Goal: Information Seeking & Learning: Learn about a topic

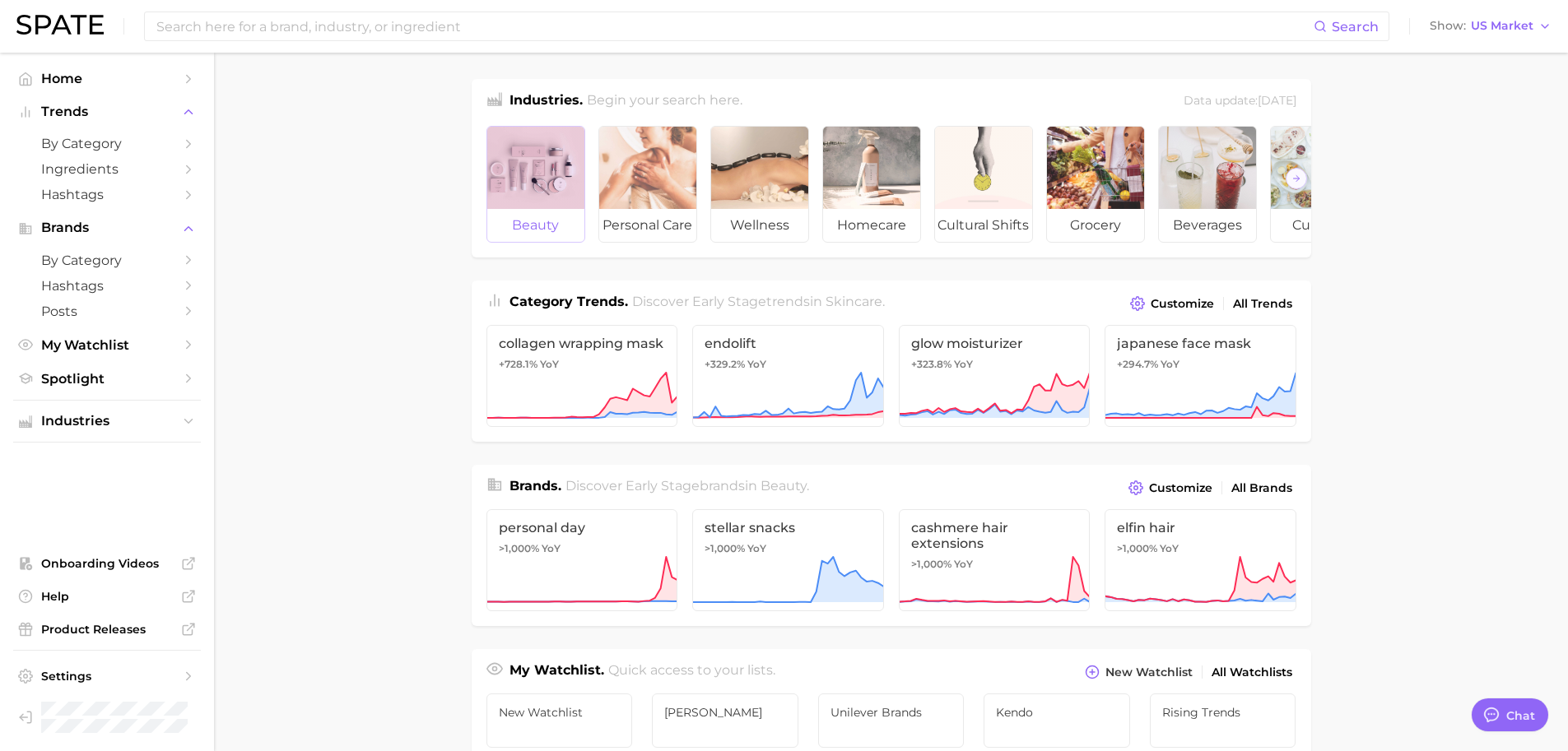
click at [568, 162] on div at bounding box center [536, 168] width 97 height 82
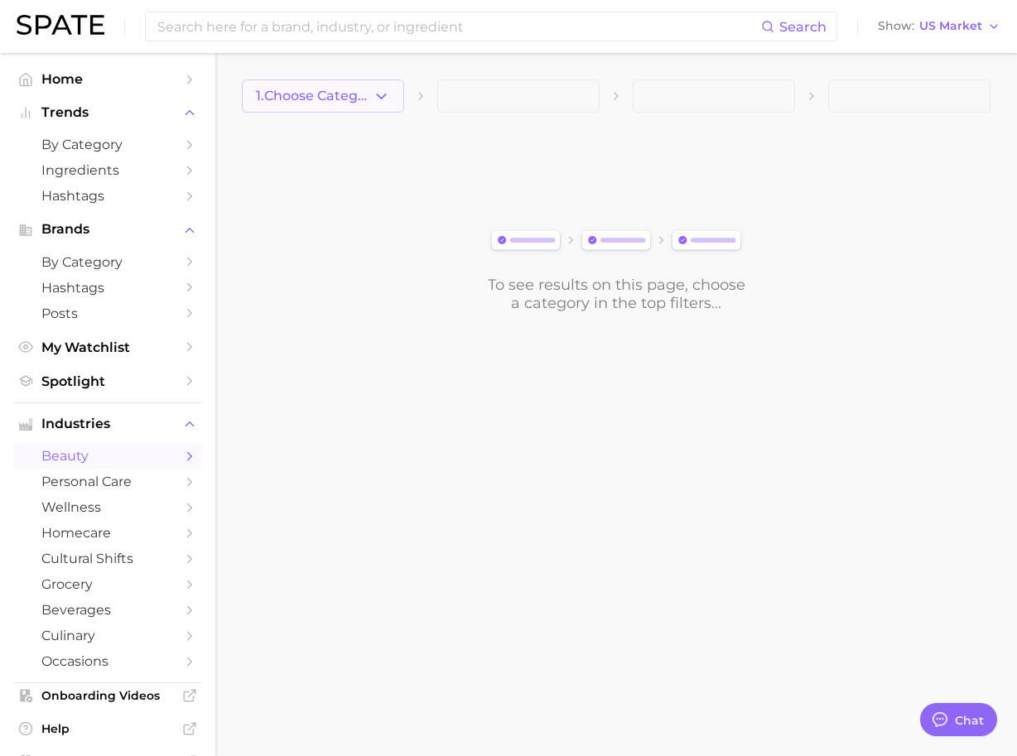
click at [364, 104] on button "1. Choose Category" at bounding box center [323, 95] width 162 height 33
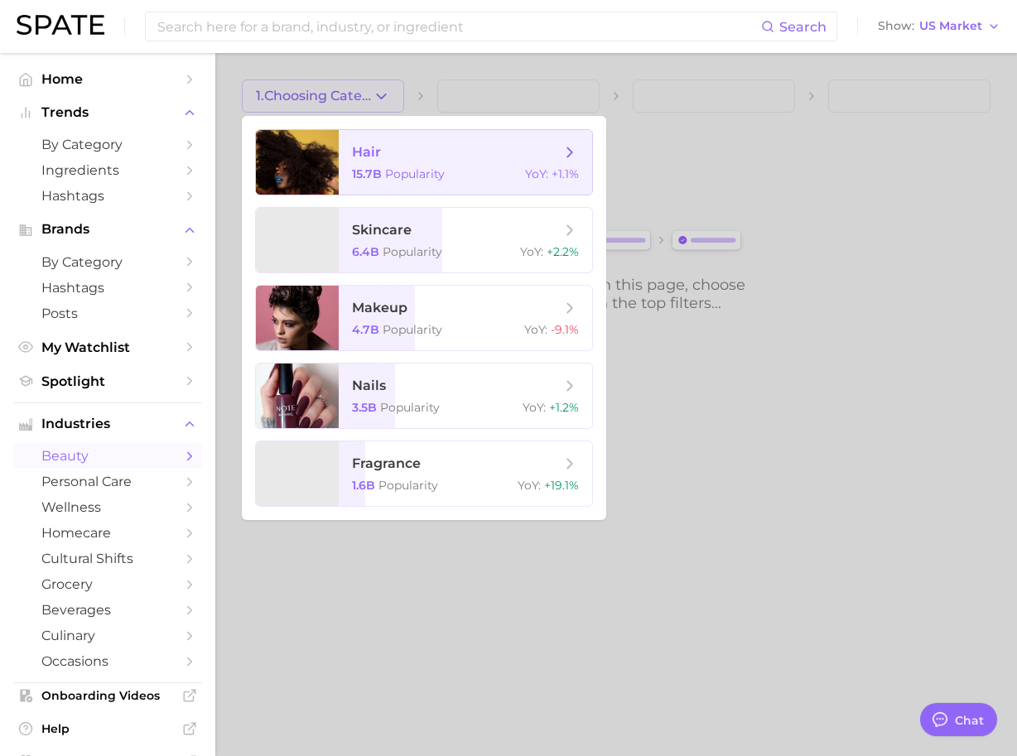
click at [359, 152] on span "hair" at bounding box center [366, 152] width 29 height 16
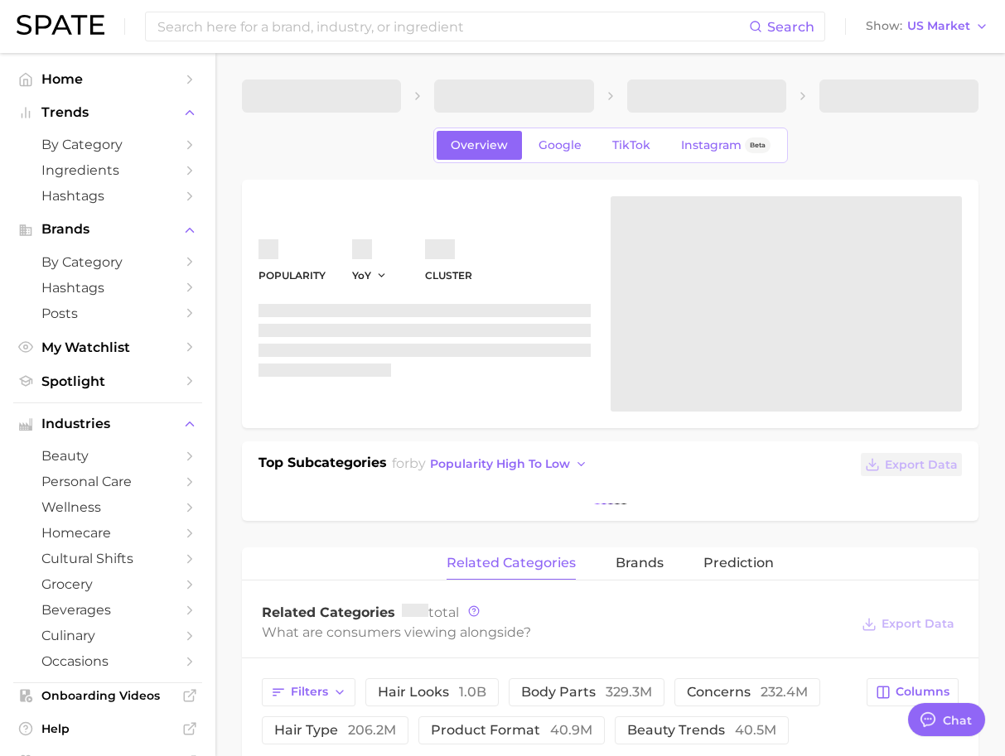
type textarea "x"
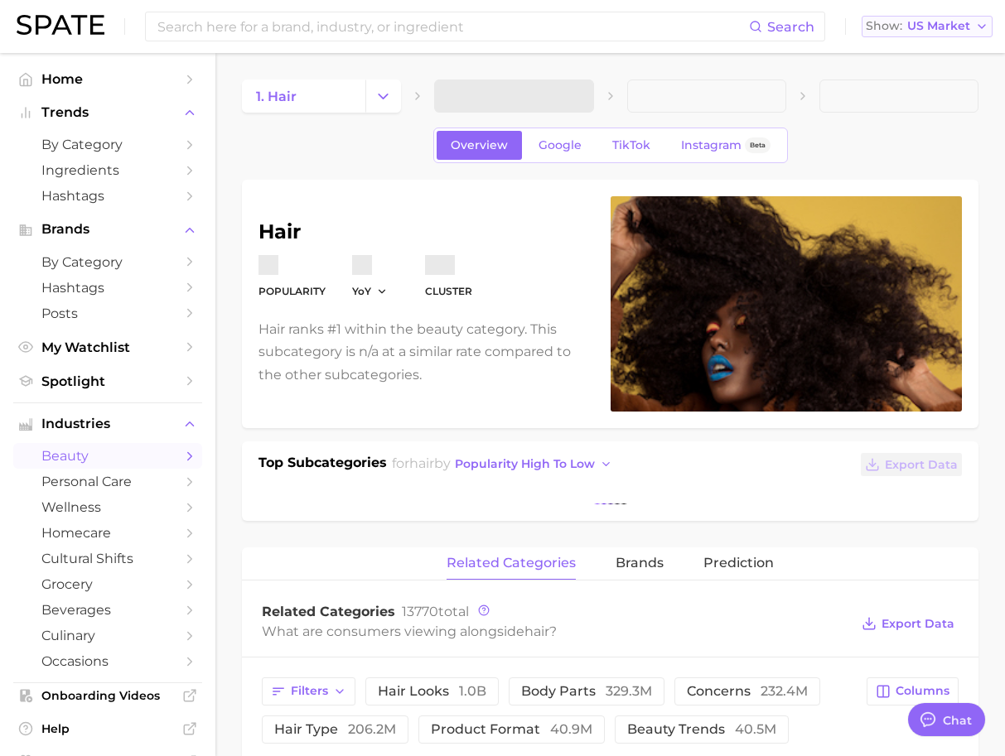
click at [909, 31] on span "US Market" at bounding box center [938, 26] width 63 height 9
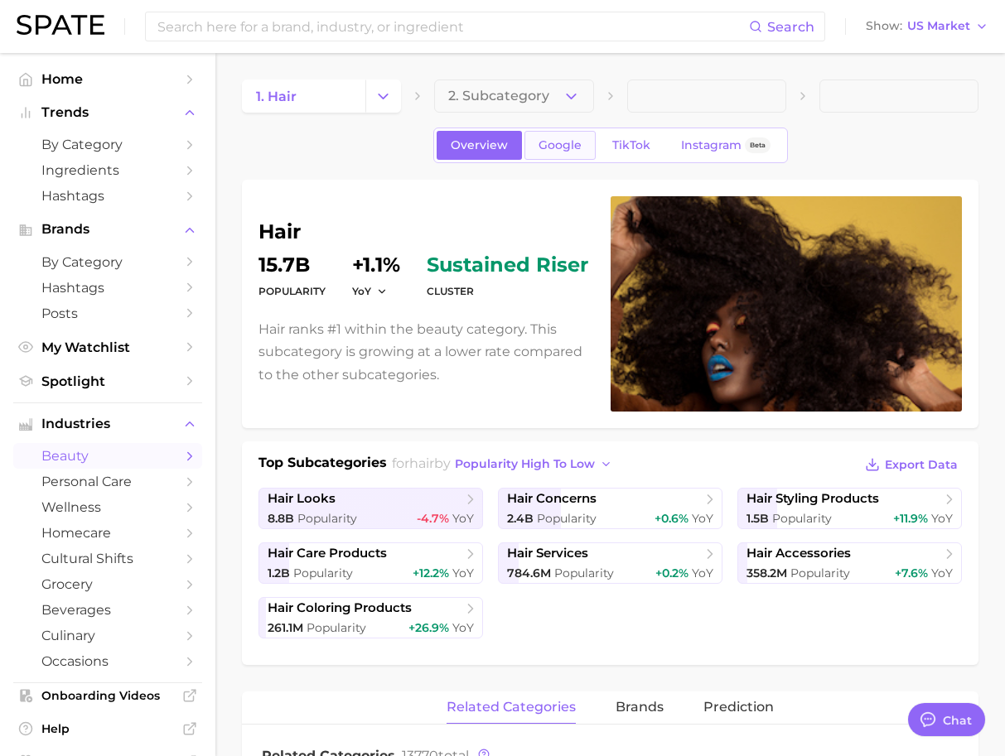
click at [570, 136] on link "Google" at bounding box center [559, 145] width 71 height 29
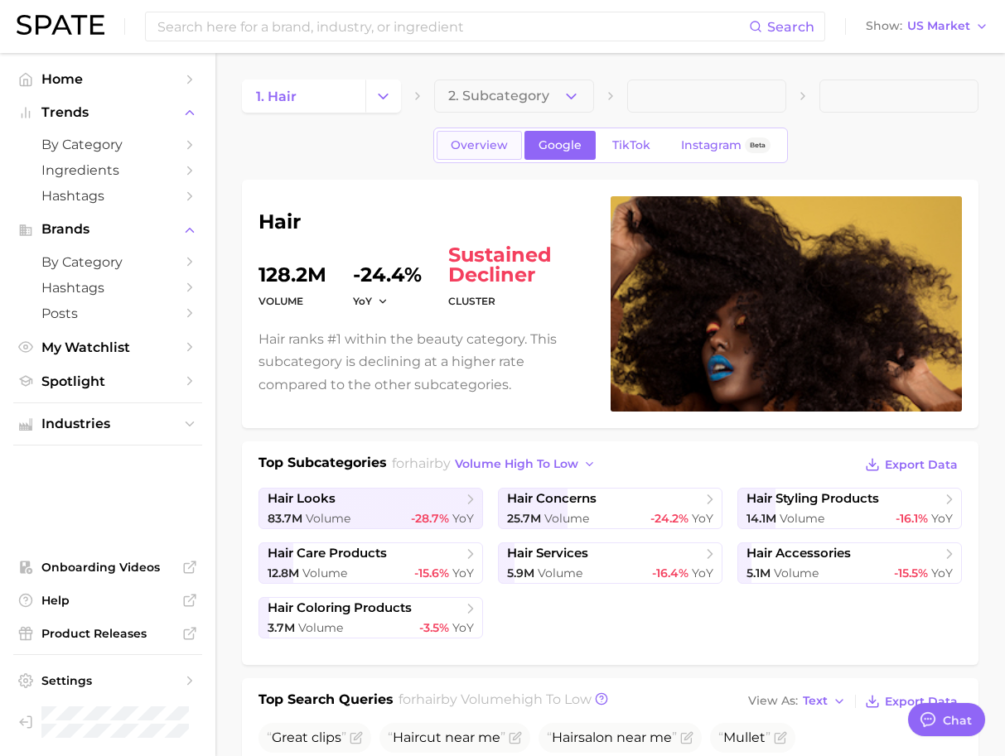
click at [489, 153] on link "Overview" at bounding box center [478, 145] width 85 height 29
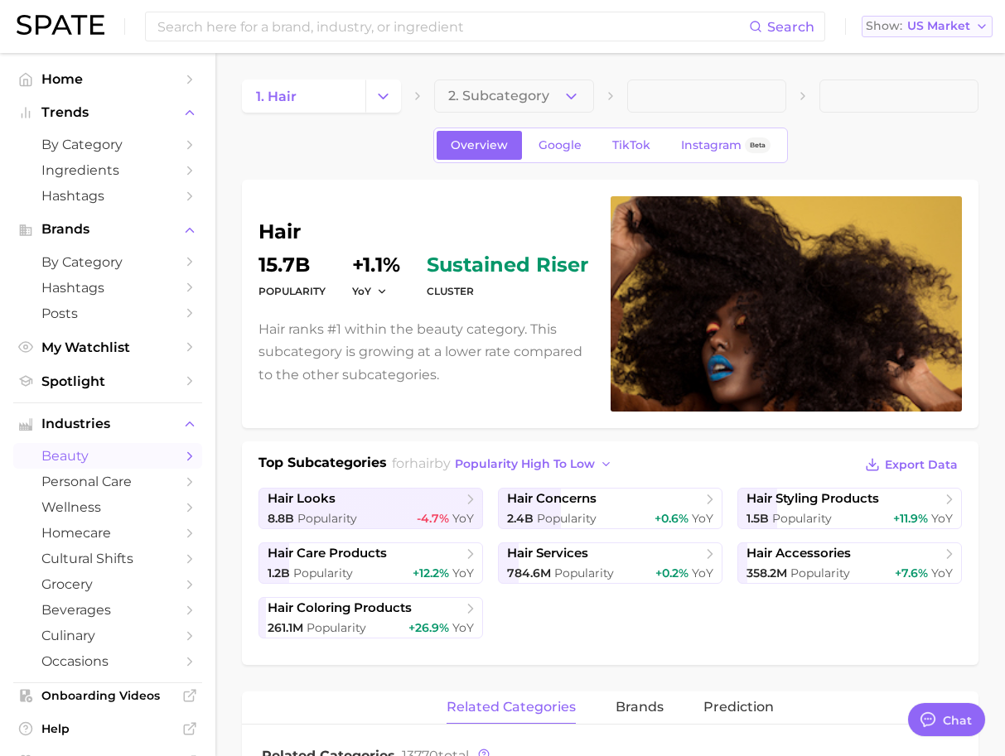
click at [935, 18] on button "Show US Market" at bounding box center [926, 27] width 131 height 22
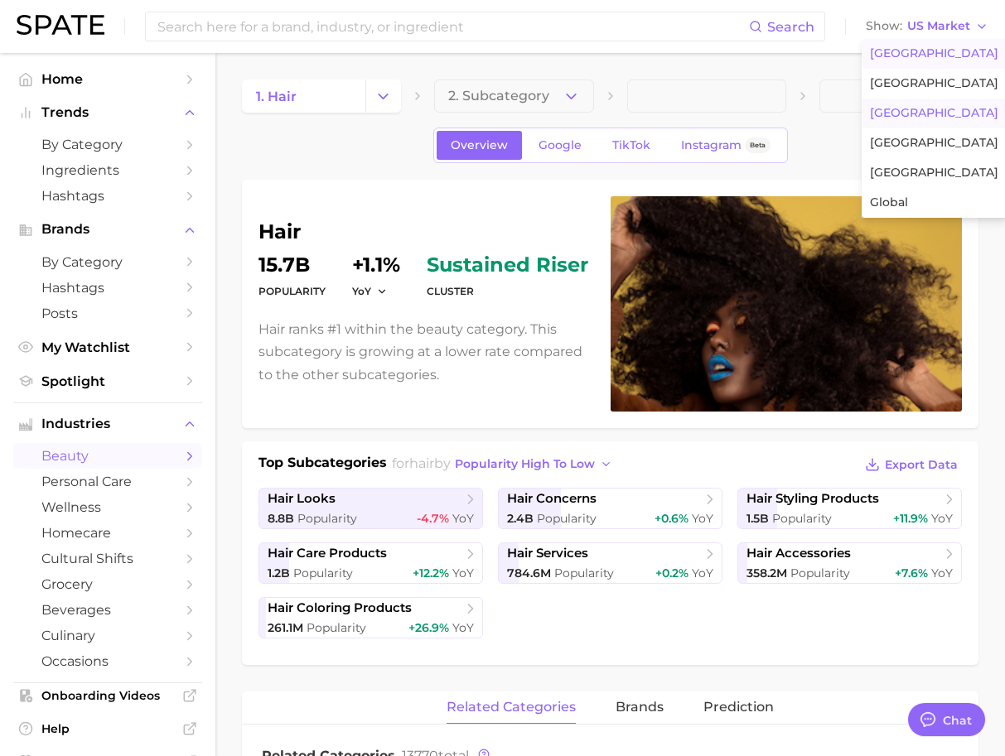
click at [908, 120] on span "[GEOGRAPHIC_DATA]" at bounding box center [934, 113] width 128 height 14
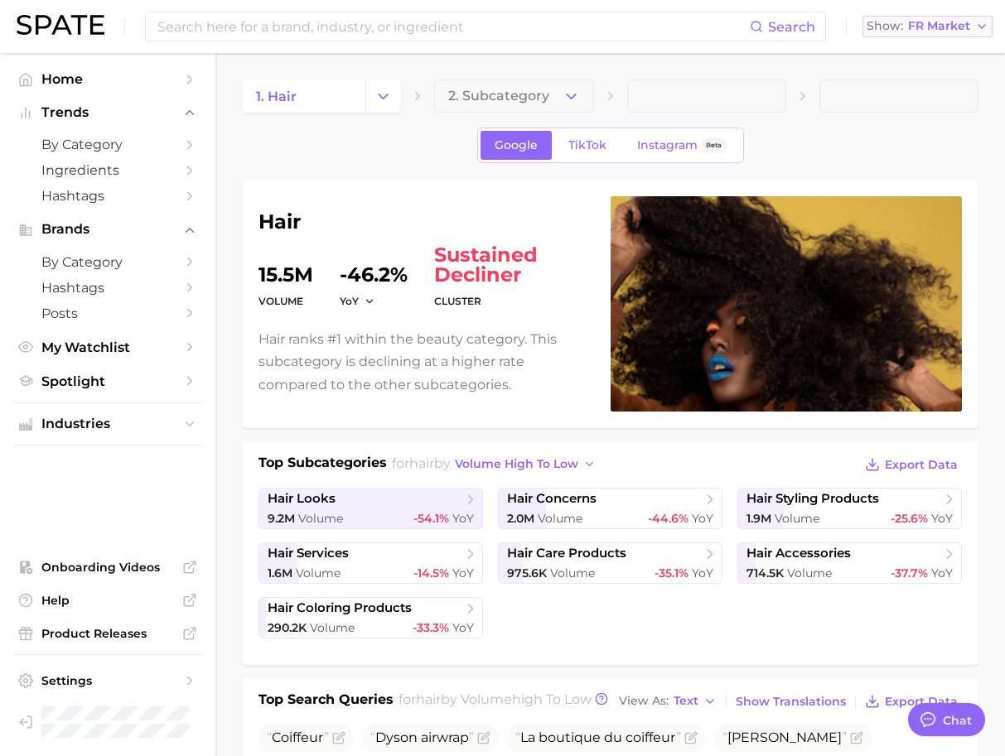
click at [920, 26] on span "FR Market" at bounding box center [939, 26] width 62 height 9
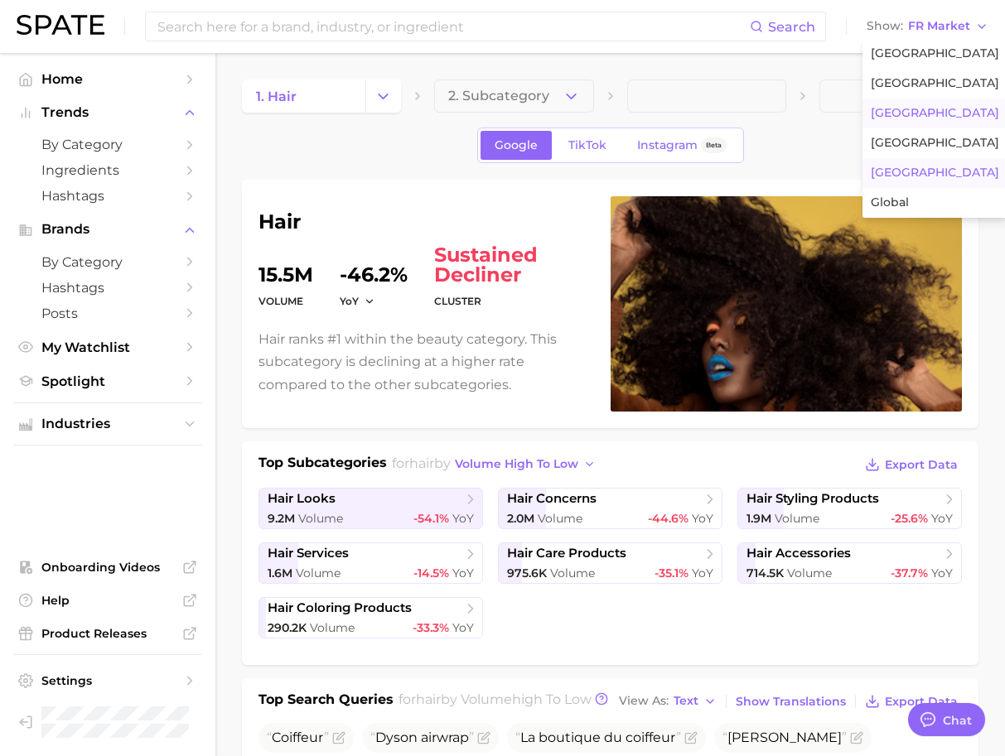
click at [922, 179] on button "[GEOGRAPHIC_DATA]" at bounding box center [934, 173] width 145 height 30
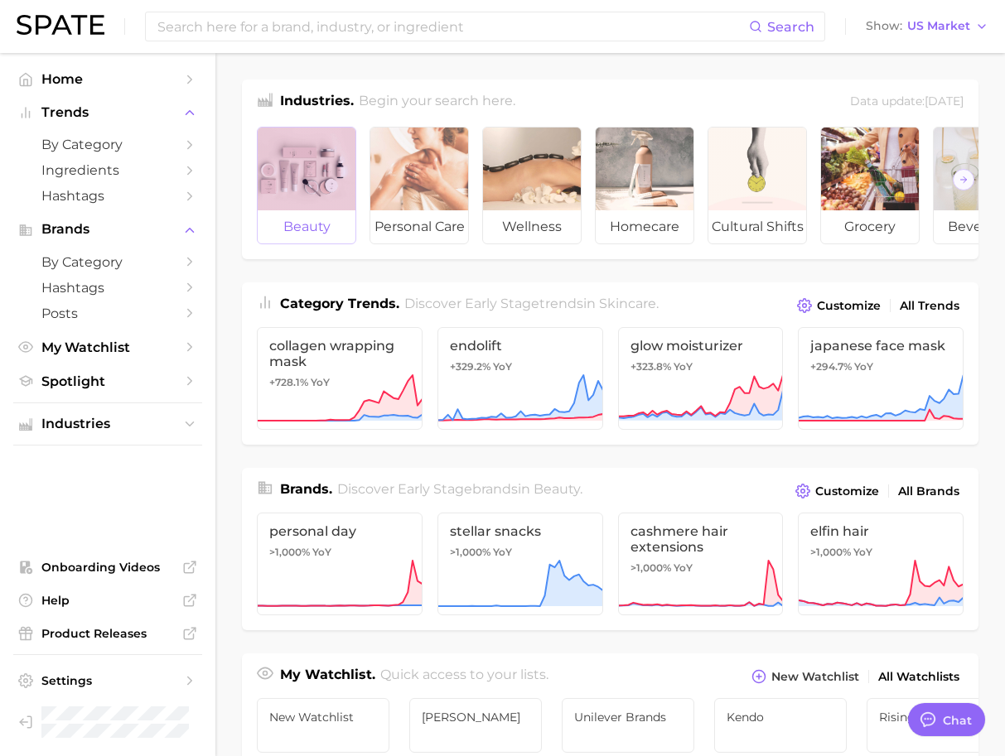
click at [325, 205] on div at bounding box center [307, 169] width 98 height 83
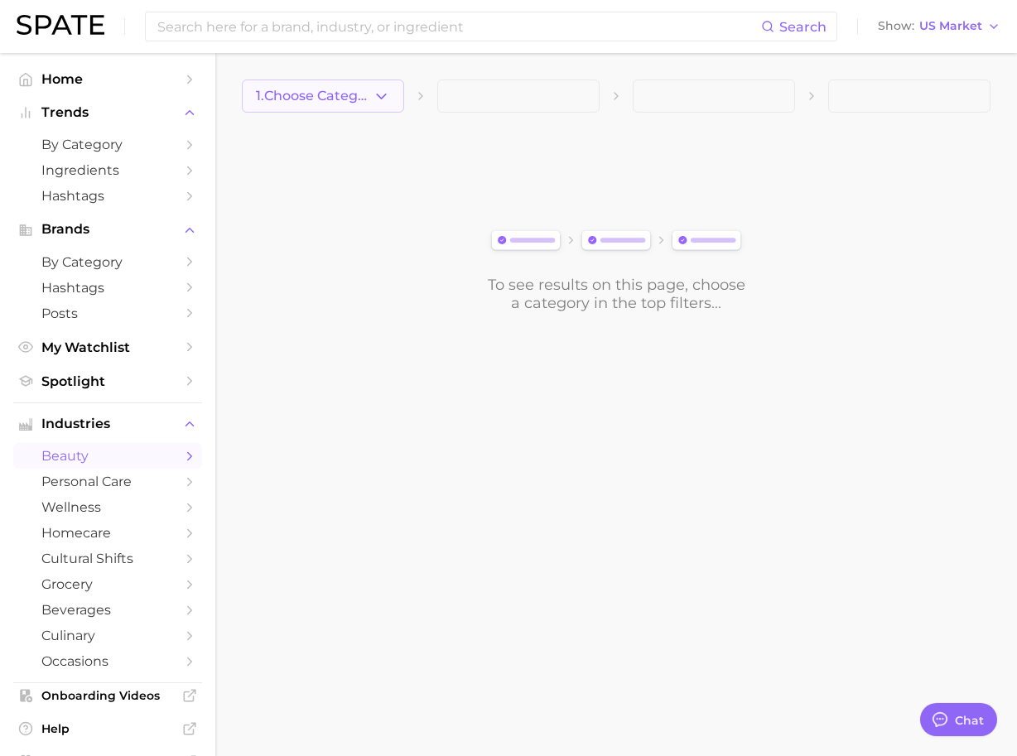
click at [383, 107] on button "1. Choose Category" at bounding box center [323, 95] width 162 height 33
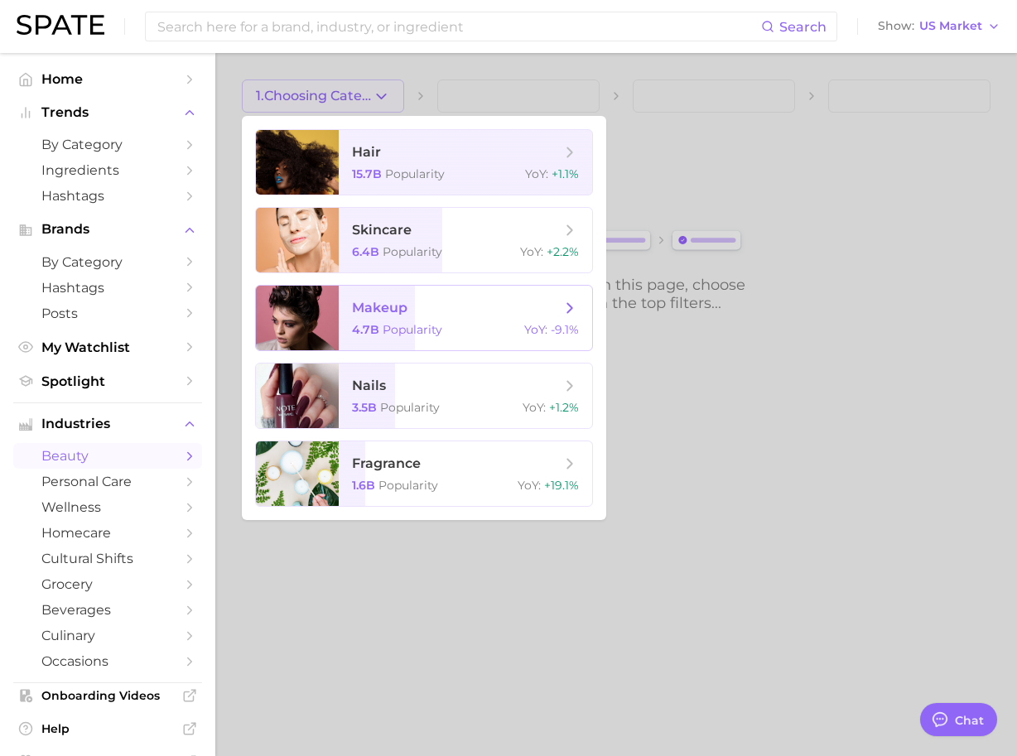
click at [420, 302] on span "makeup" at bounding box center [456, 308] width 209 height 18
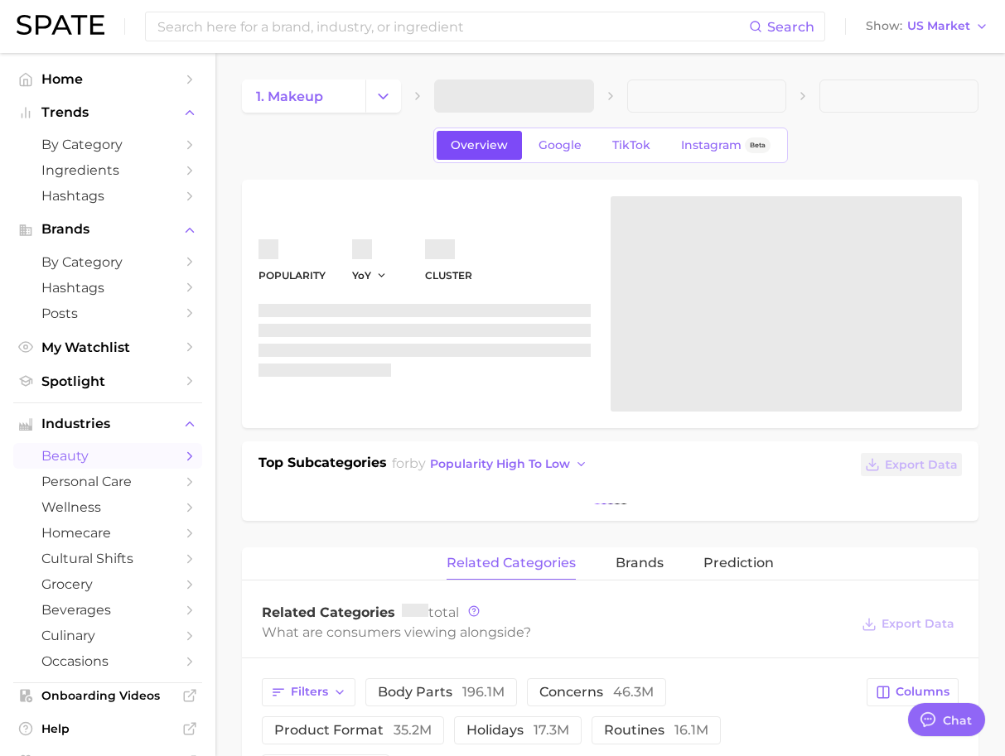
type textarea "x"
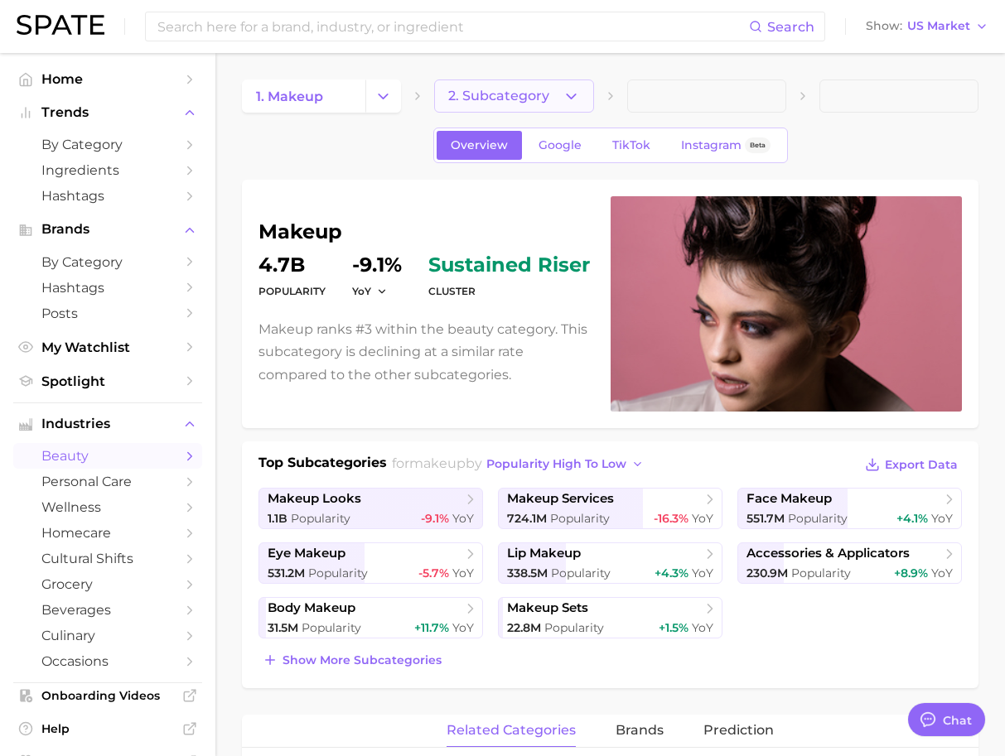
click at [561, 94] on button "2. Subcategory" at bounding box center [513, 95] width 159 height 33
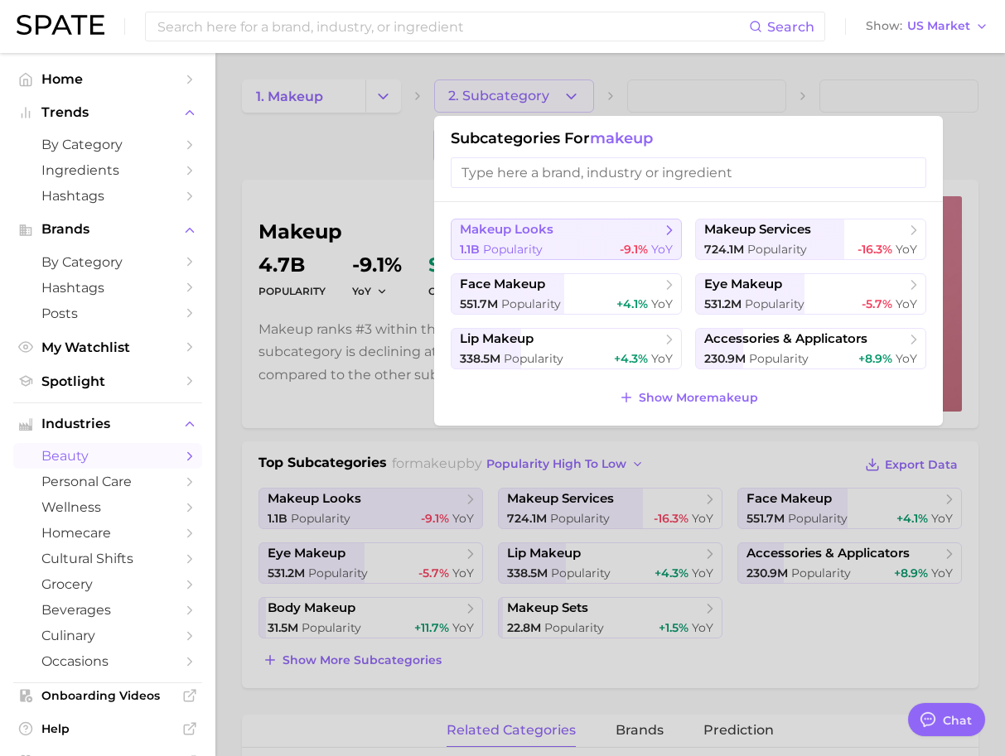
click at [605, 230] on span "makeup looks" at bounding box center [560, 230] width 201 height 17
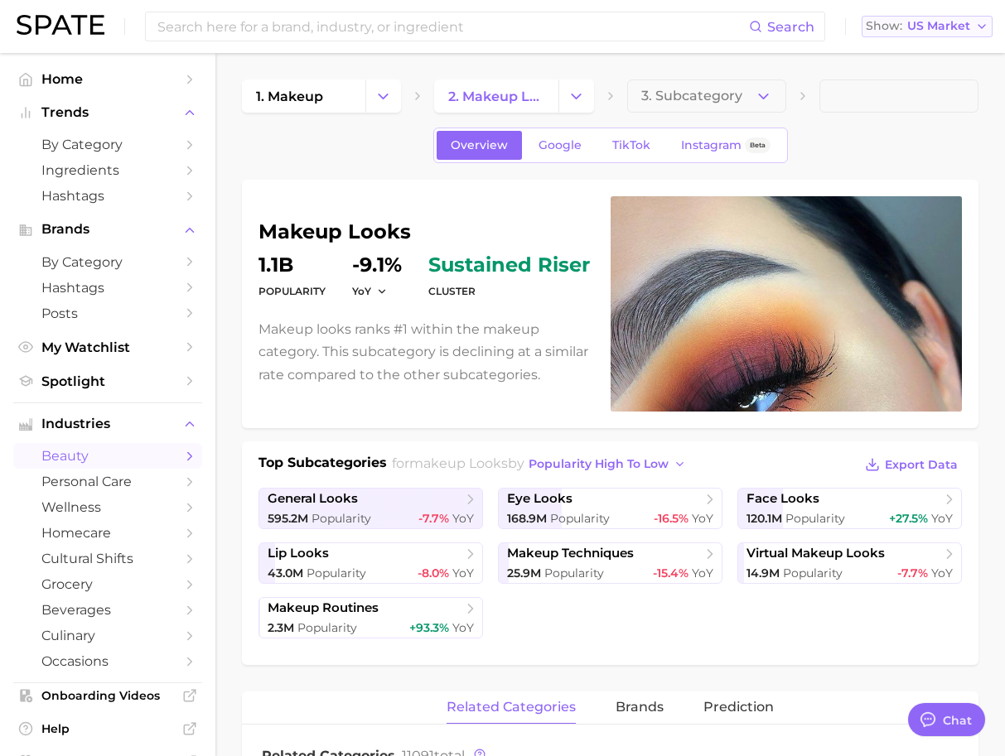
click at [904, 20] on button "Show US Market" at bounding box center [926, 27] width 131 height 22
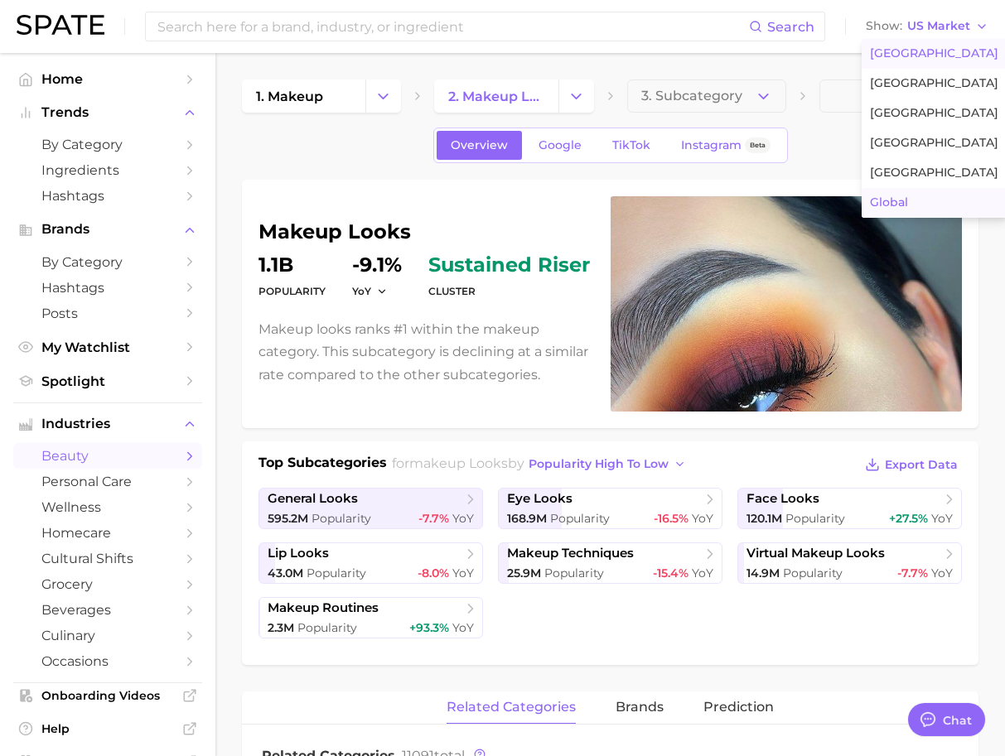
click at [909, 196] on button "Global" at bounding box center [933, 203] width 145 height 30
